Goal: Transaction & Acquisition: Purchase product/service

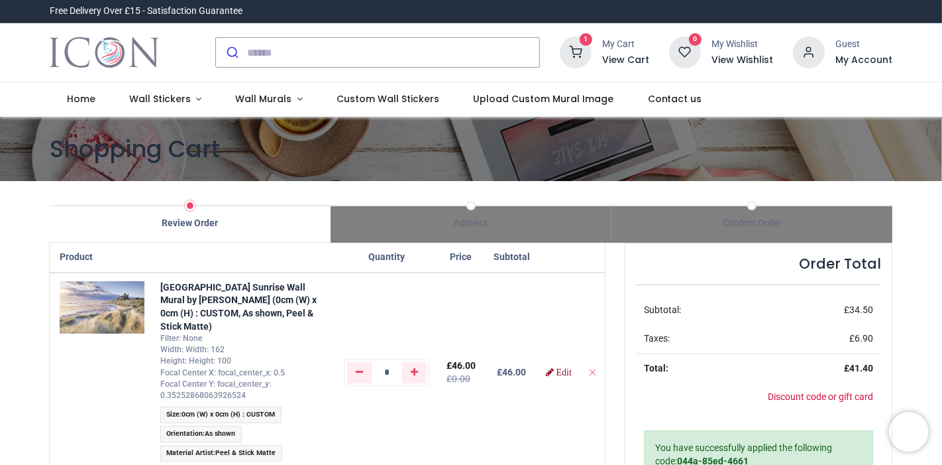
click at [565, 367] on link "Edit" at bounding box center [559, 371] width 26 height 9
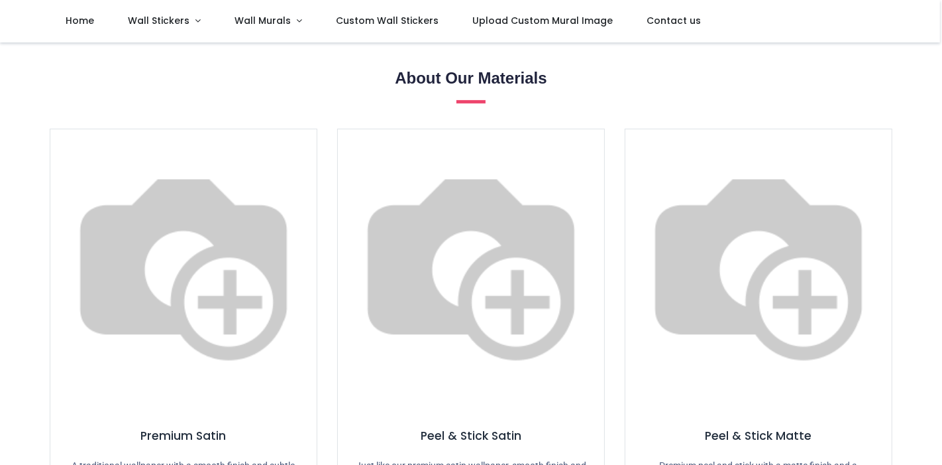
scroll to position [837, 0]
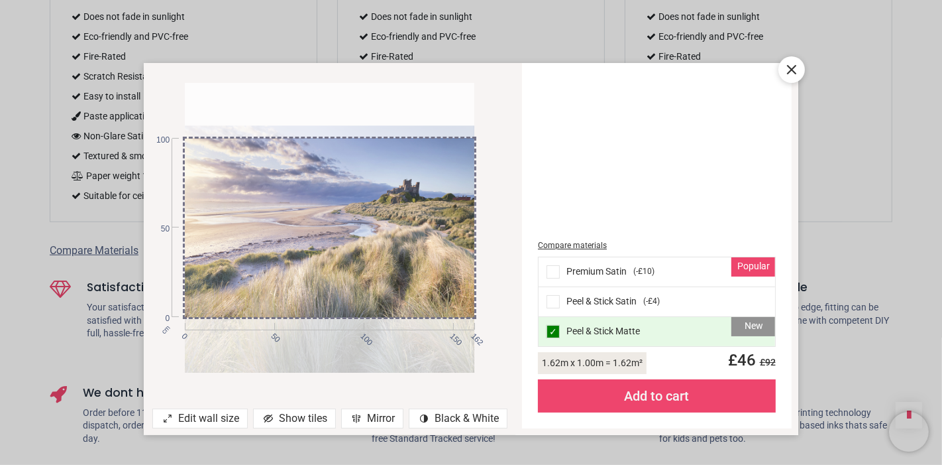
click at [613, 209] on div "Compare materials Popular Premium Satin ( -£10 ) Peel & Stick Satin ( -£4 ) New…" at bounding box center [657, 245] width 254 height 349
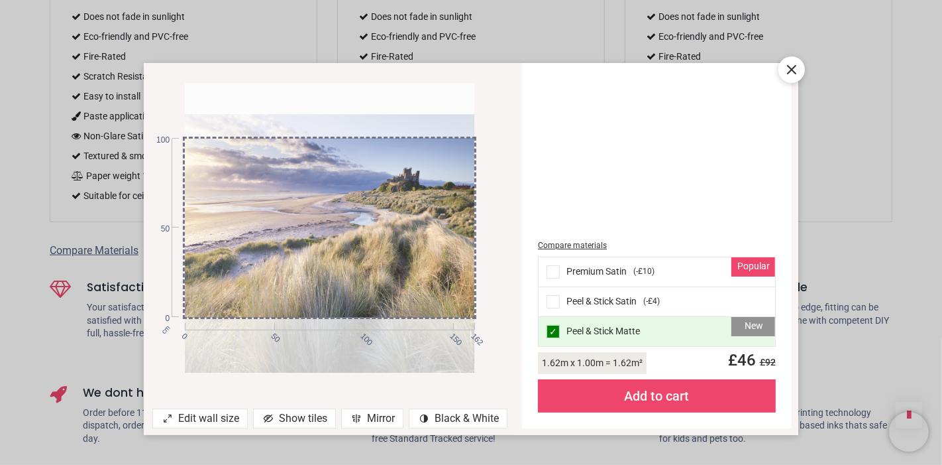
drag, startPoint x: 408, startPoint y: 228, endPoint x: 408, endPoint y: 221, distance: 6.7
click at [408, 221] on div at bounding box center [330, 259] width 290 height 290
click at [401, 229] on div at bounding box center [330, 260] width 290 height 290
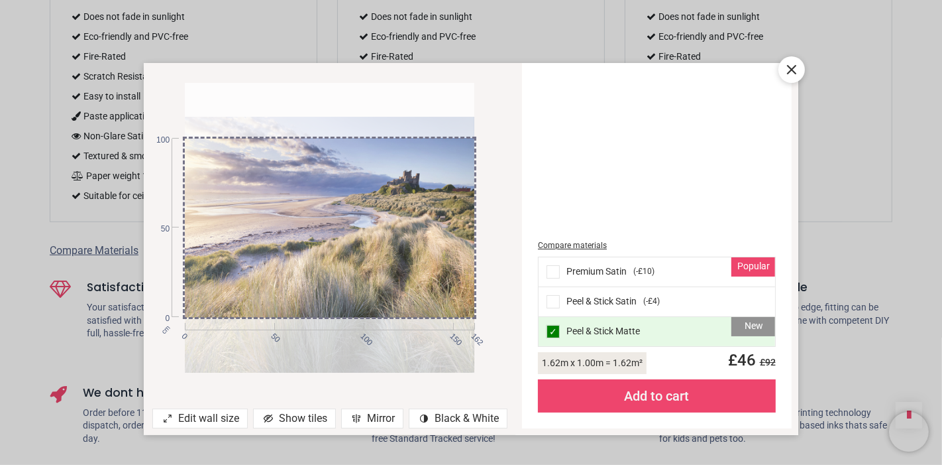
click at [794, 70] on icon at bounding box center [792, 70] width 16 height 16
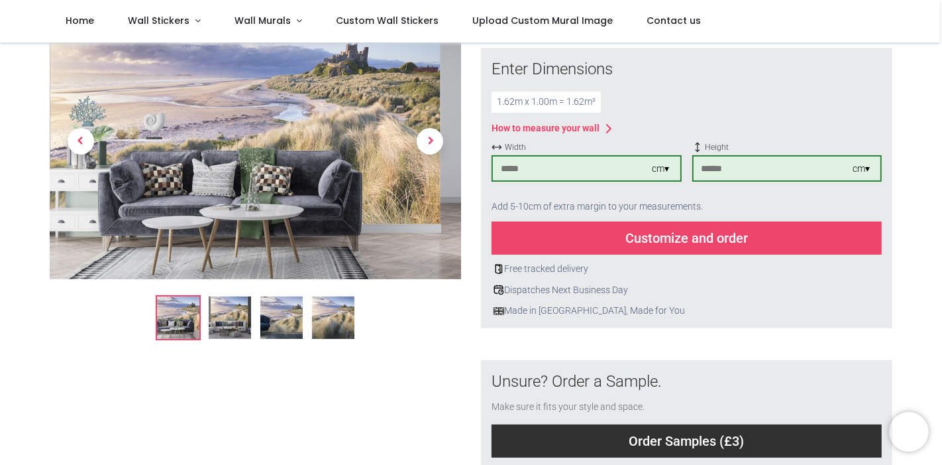
scroll to position [140, 0]
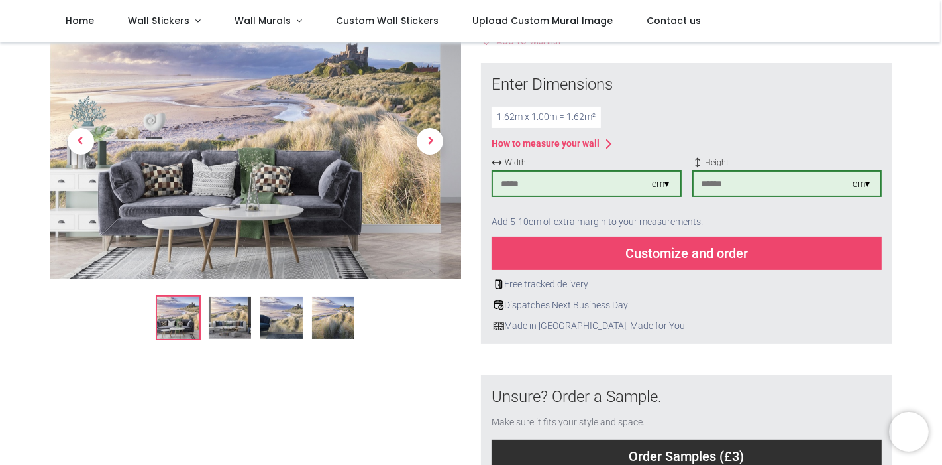
click at [582, 180] on input "***" at bounding box center [573, 184] width 160 height 24
drag, startPoint x: 554, startPoint y: 183, endPoint x: 482, endPoint y: 182, distance: 72.2
click at [482, 182] on div "Enter Dimensions 1.62 m x 1.00 m = 1.62 m² How to measure your wall Width *** c…" at bounding box center [687, 203] width 412 height 280
type input "***"
click at [650, 255] on div "Customize and order" at bounding box center [687, 253] width 390 height 33
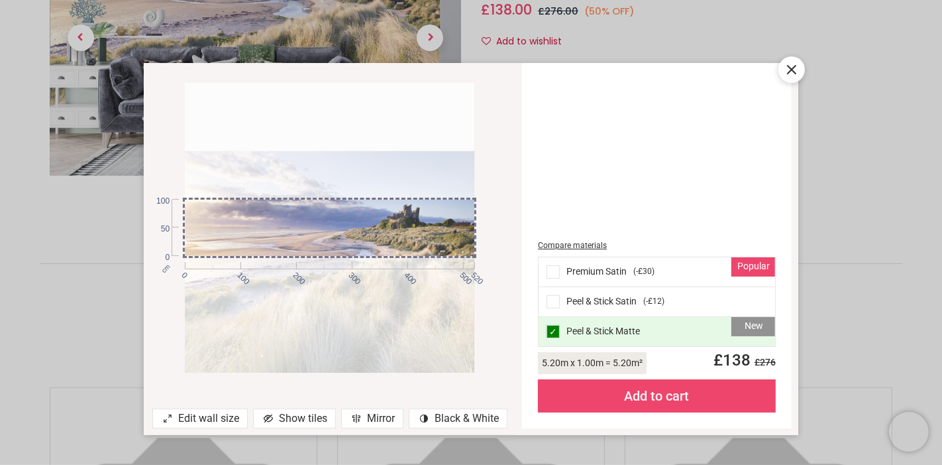
drag, startPoint x: 414, startPoint y: 231, endPoint x: 410, endPoint y: 299, distance: 68.4
click at [410, 299] on div at bounding box center [330, 296] width 290 height 290
click at [355, 233] on div at bounding box center [330, 293] width 290 height 290
click at [393, 215] on div at bounding box center [330, 295] width 290 height 290
click at [641, 400] on div "Add to cart" at bounding box center [657, 395] width 238 height 33
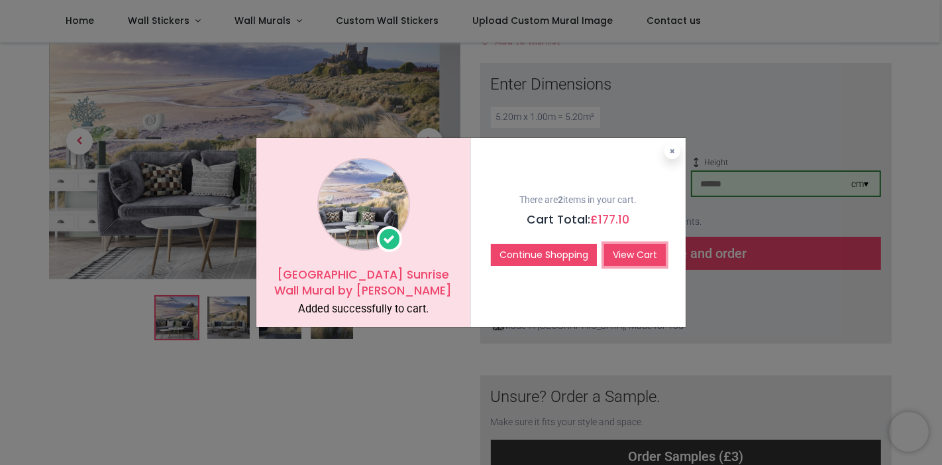
click at [636, 257] on link "View Cart" at bounding box center [635, 255] width 62 height 23
